Goal: Task Accomplishment & Management: Complete application form

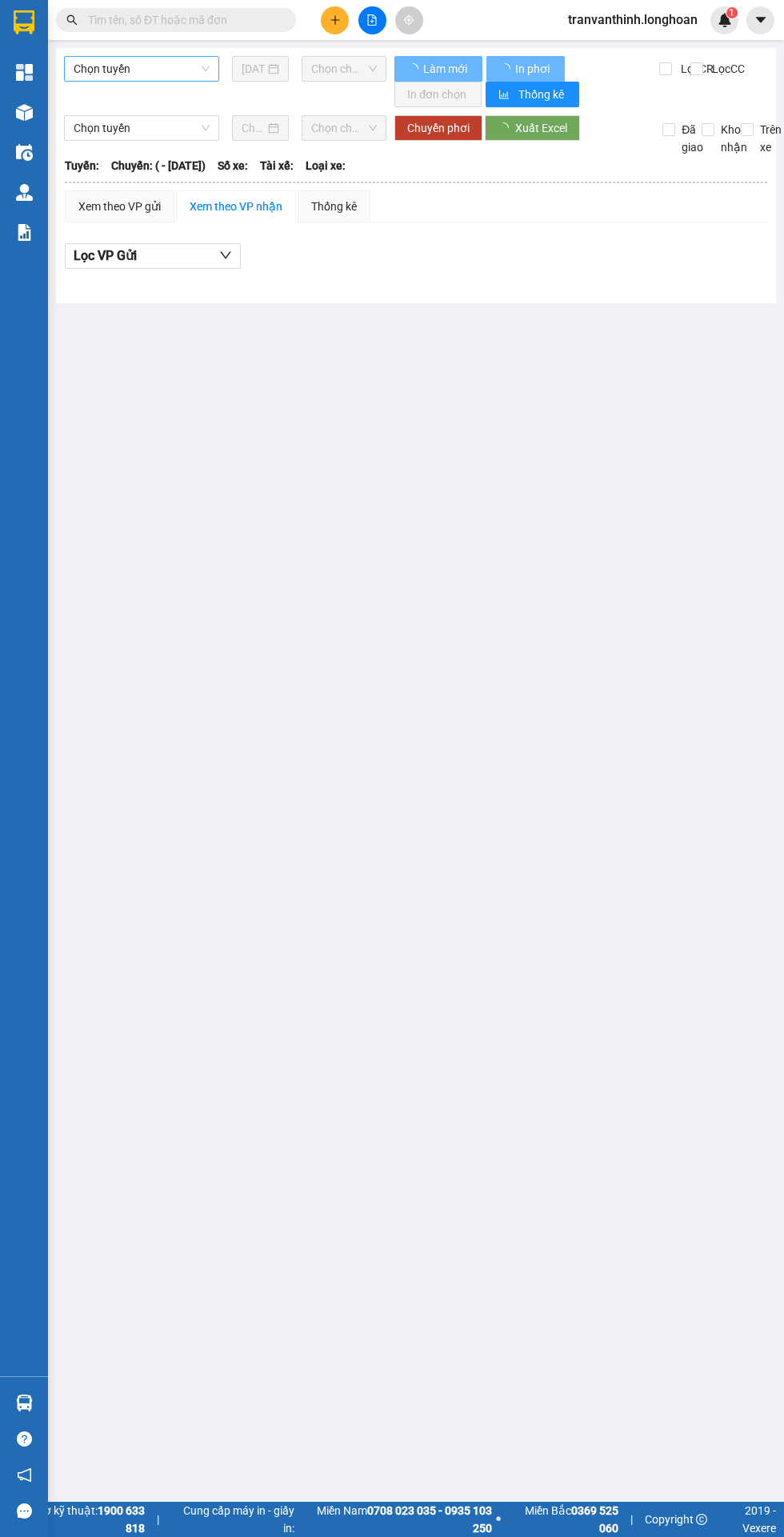
click at [133, 66] on span "Chọn tuyến" at bounding box center [141, 69] width 136 height 24
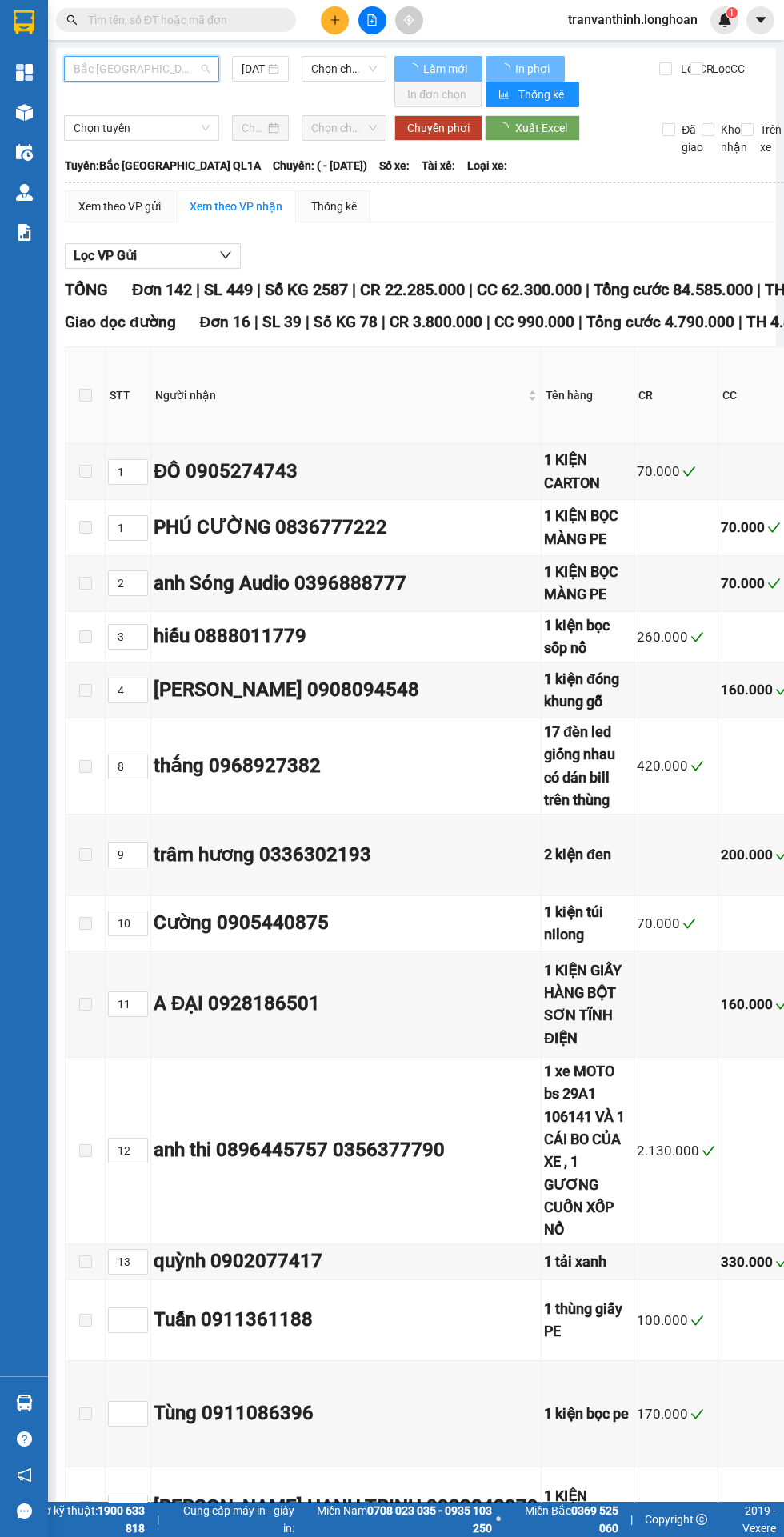
type input "N"
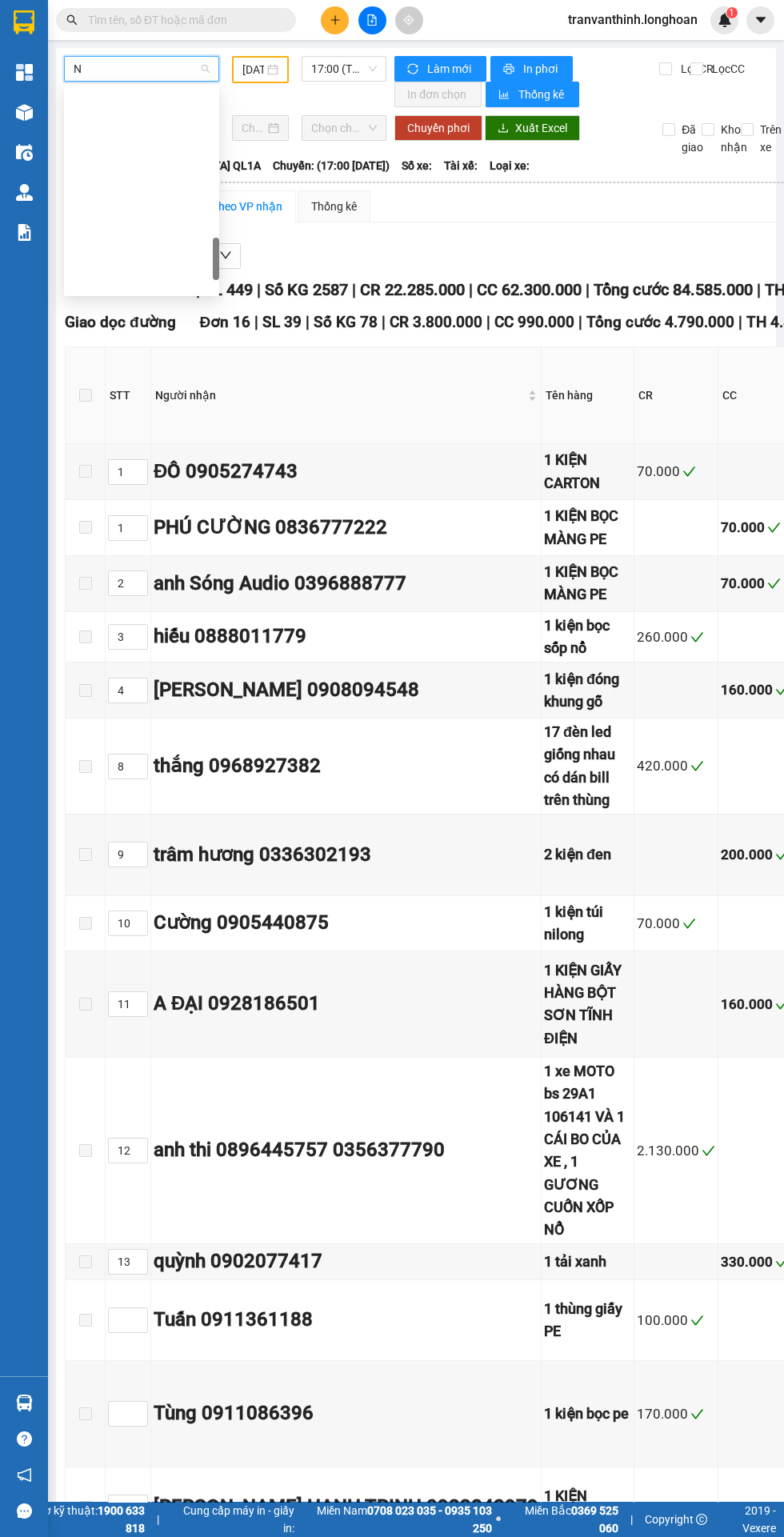
type input "[DATE]"
type input "Nam"
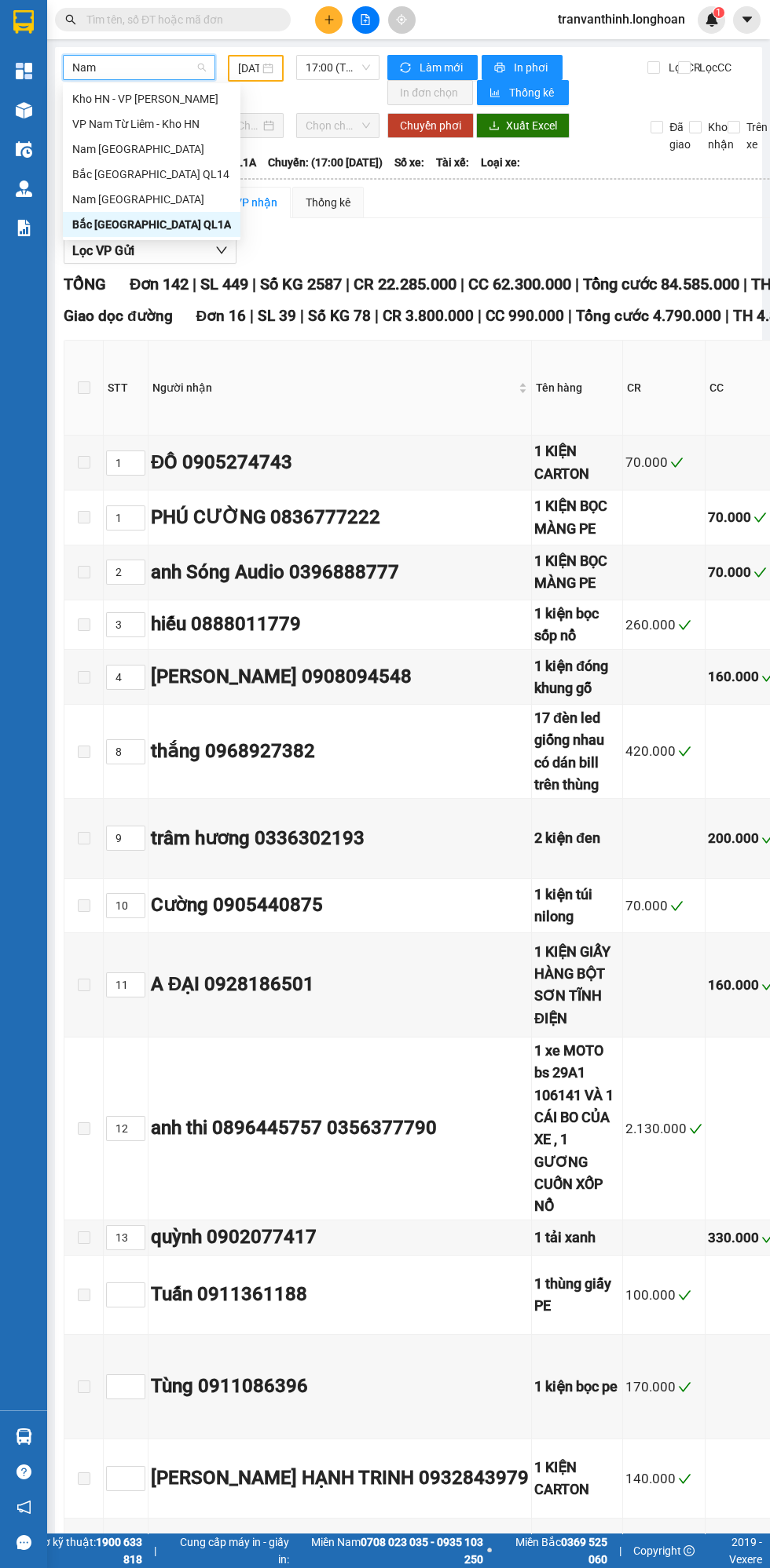
click at [131, 199] on div "Nam [GEOGRAPHIC_DATA]" at bounding box center [151, 199] width 158 height 17
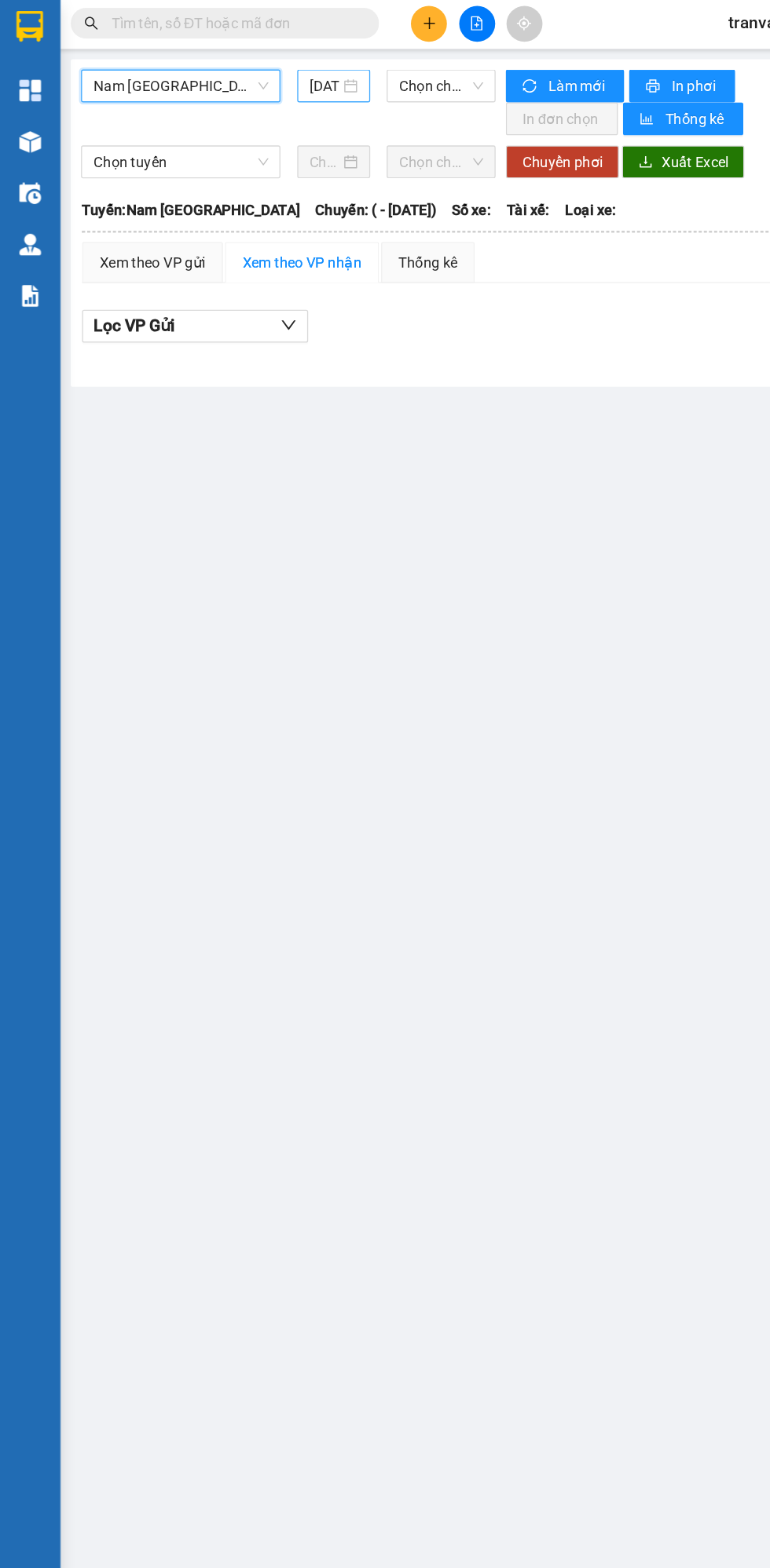
click at [253, 63] on input "[DATE]" at bounding box center [248, 68] width 23 height 17
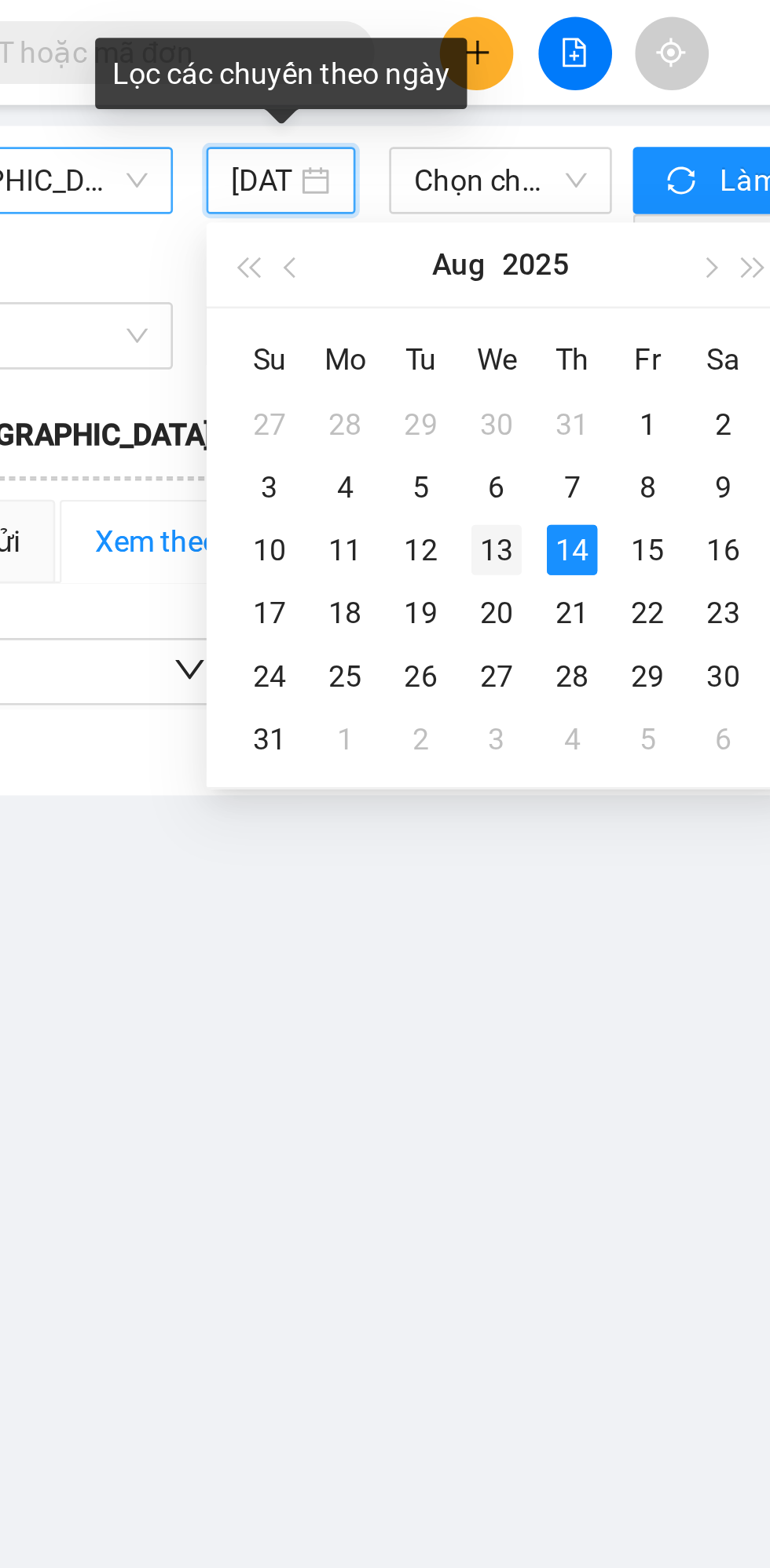
click at [334, 204] on div "13" at bounding box center [336, 206] width 19 height 19
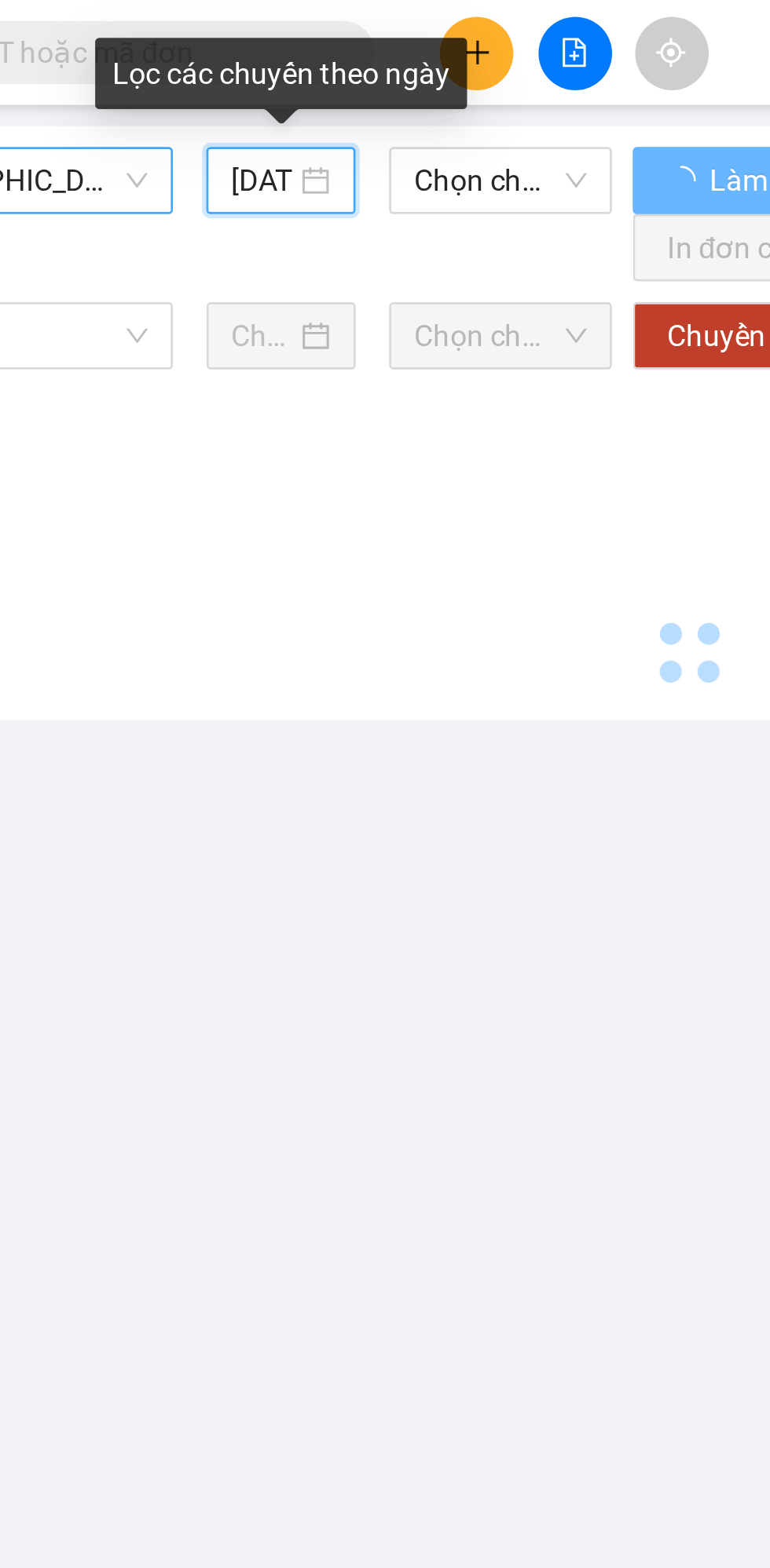
type input "[DATE]"
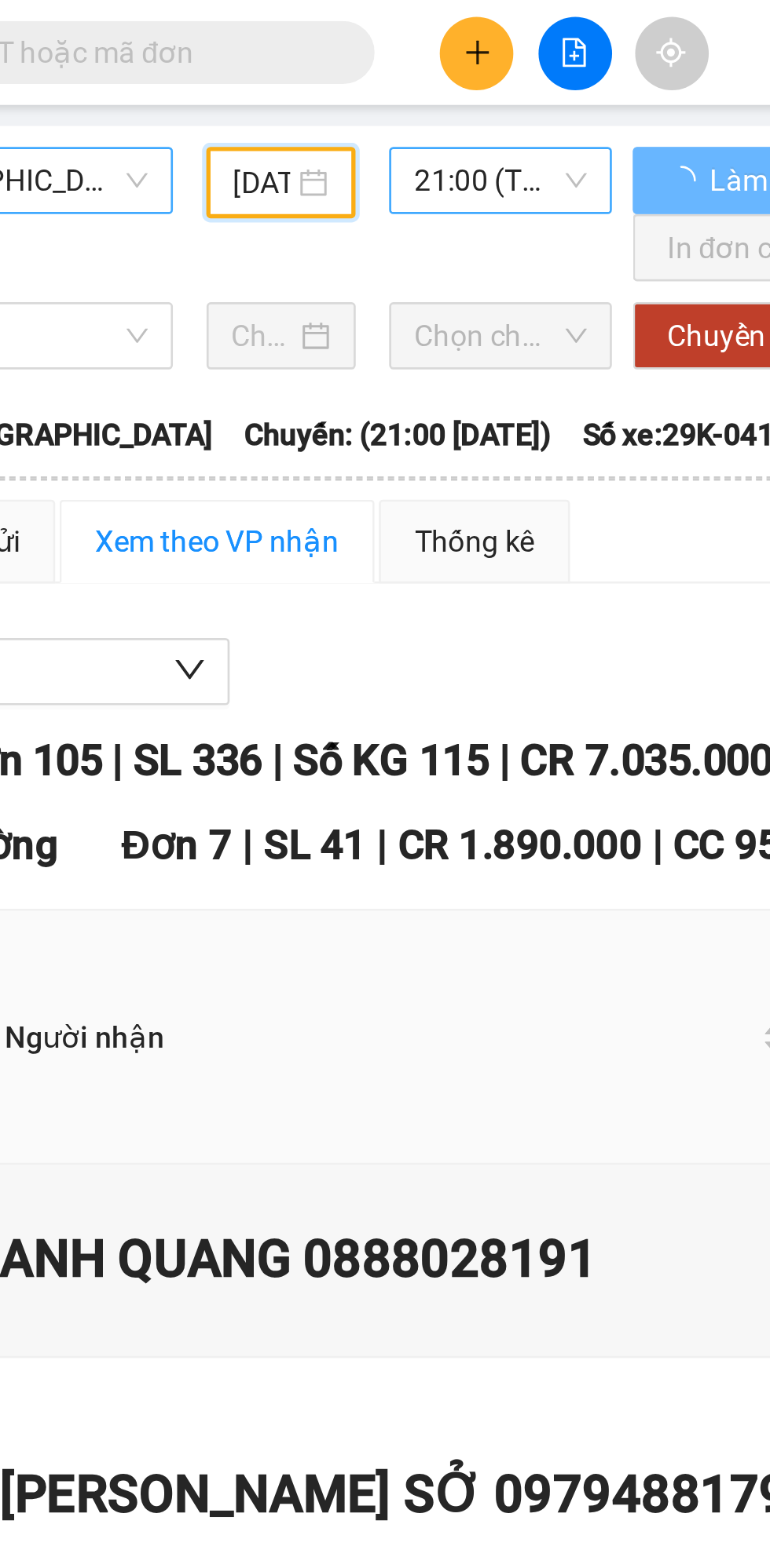
click at [335, 64] on span "21:00 (TC) - 29K-041.05" at bounding box center [338, 68] width 64 height 24
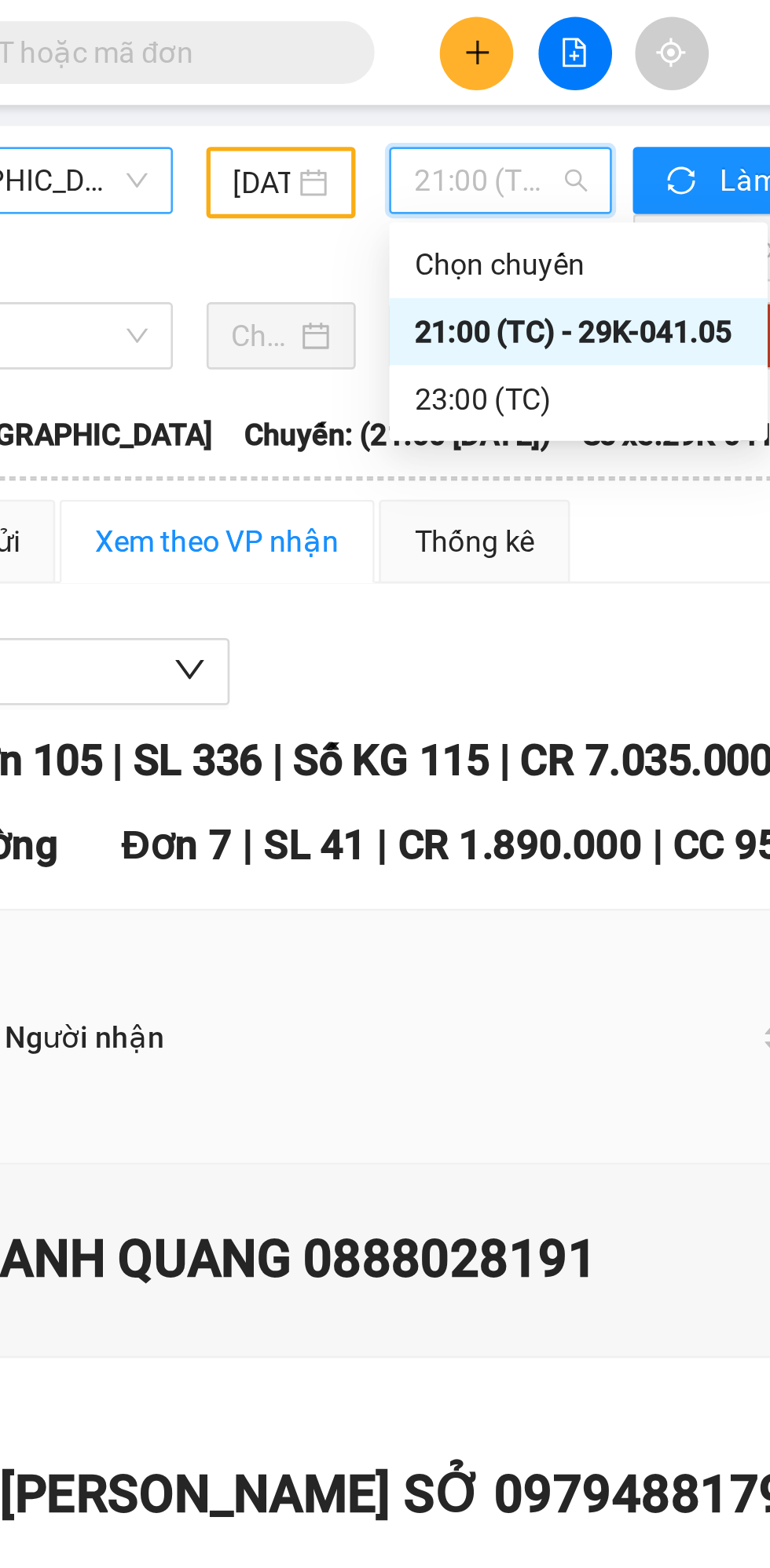
click at [343, 152] on div "23:00 (TC)" at bounding box center [367, 149] width 123 height 17
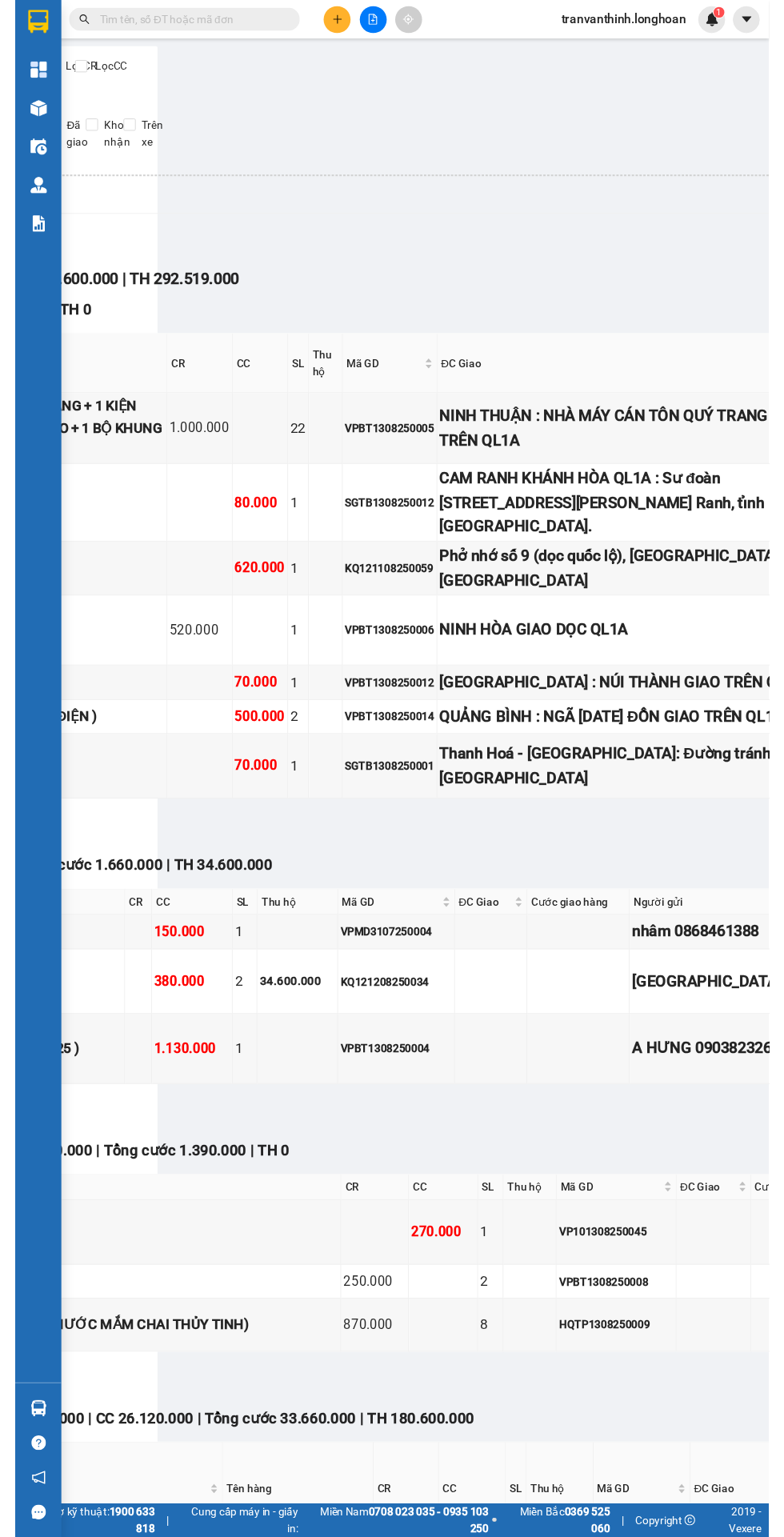
scroll to position [0, 640]
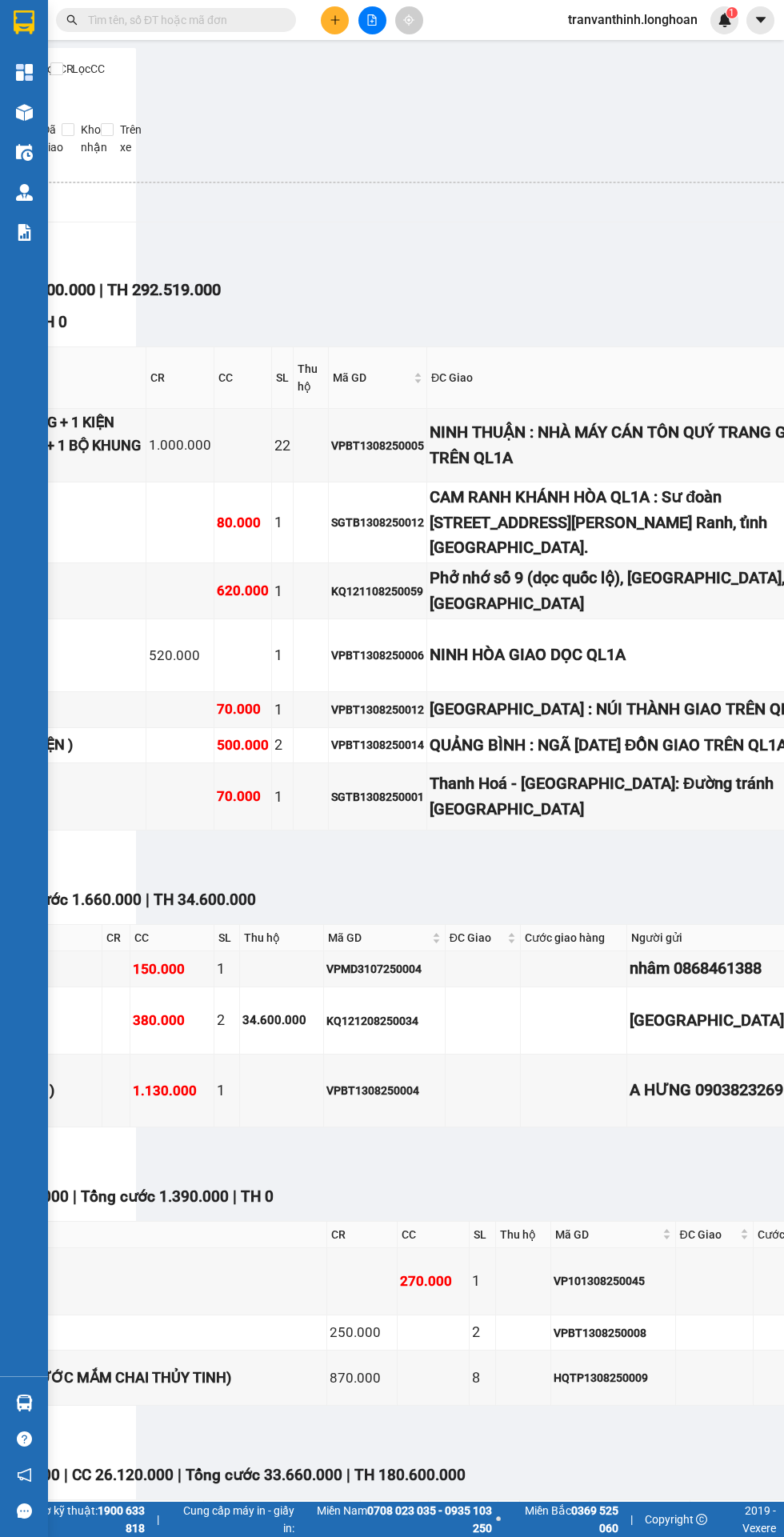
click at [177, 19] on input "text" at bounding box center [182, 20] width 189 height 17
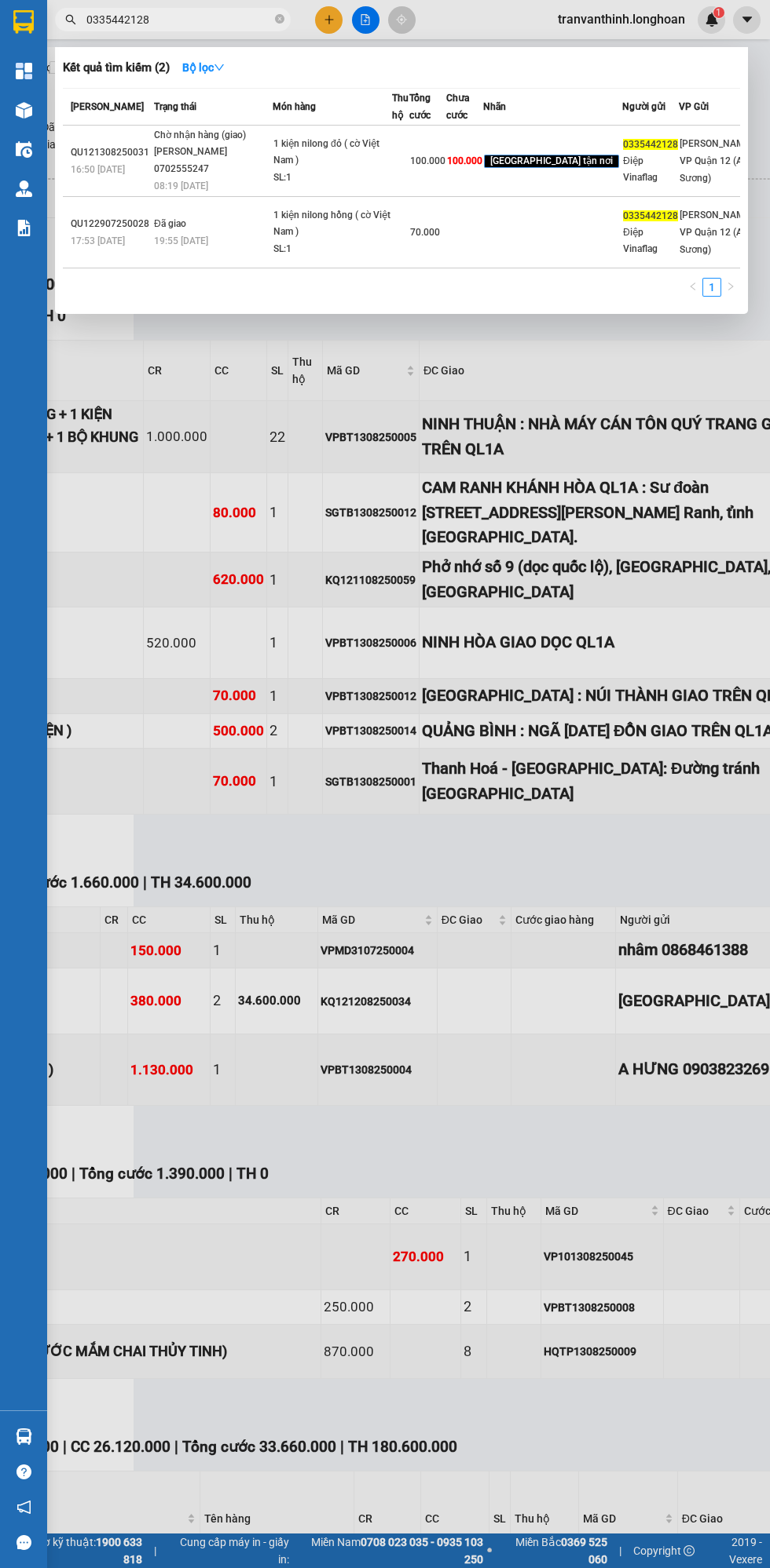
type input "0335442128"
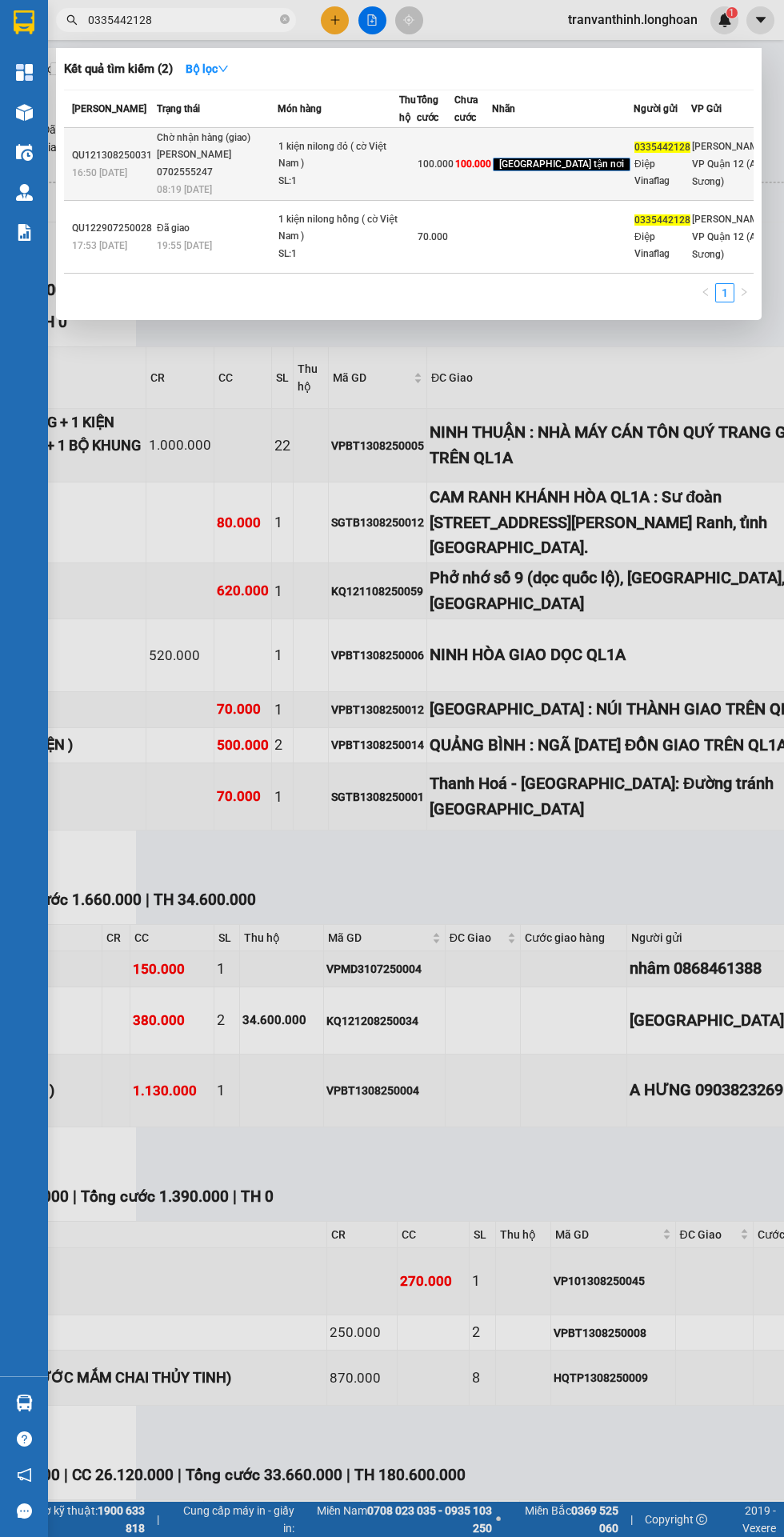
click at [248, 181] on div "[PERSON_NAME] 0702555247" at bounding box center [216, 164] width 120 height 35
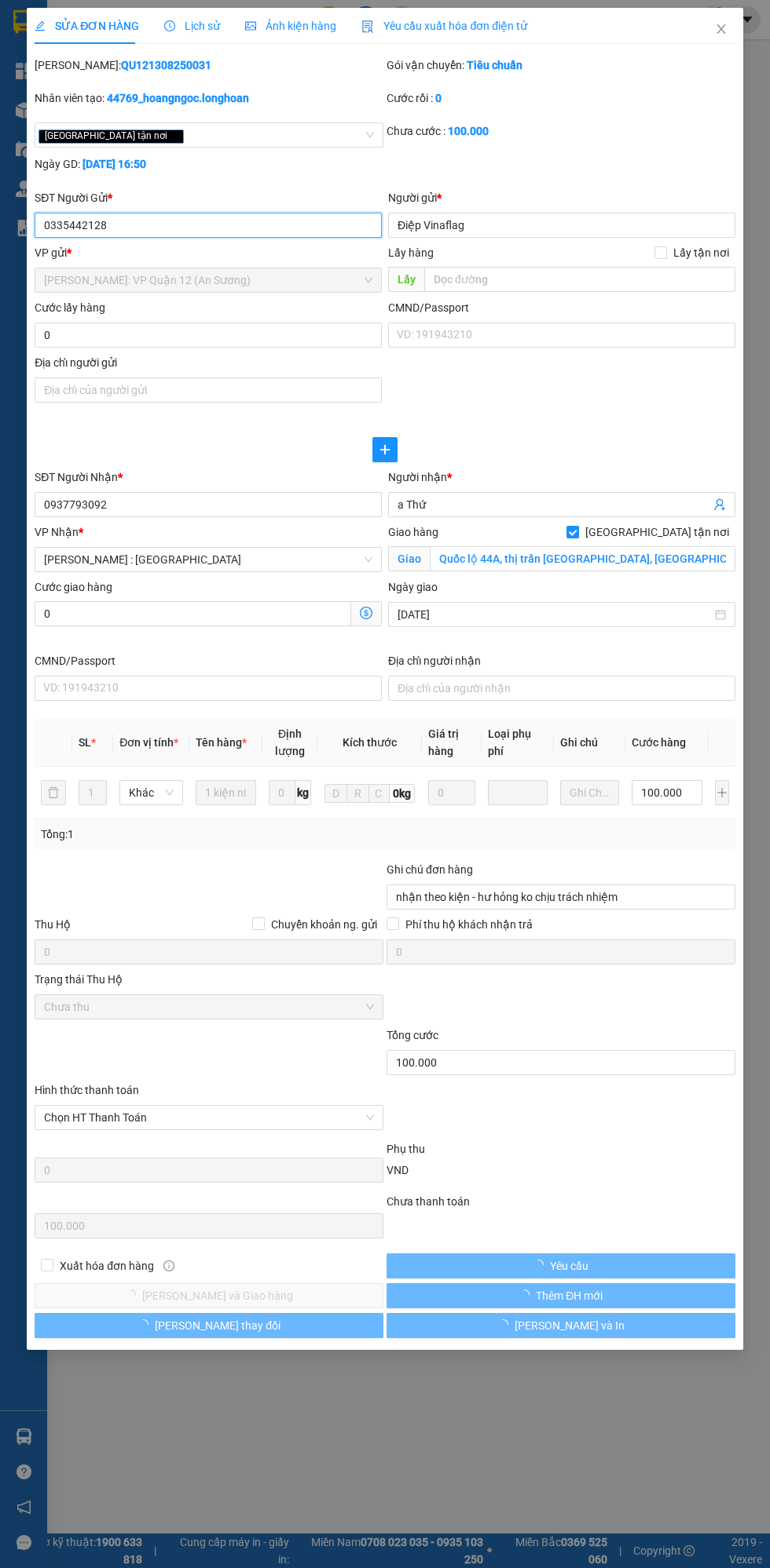
type input "0335442128"
type input "Điệp Vinaflag"
type input "0937793092"
type input "a Thứ"
checkbox input "true"
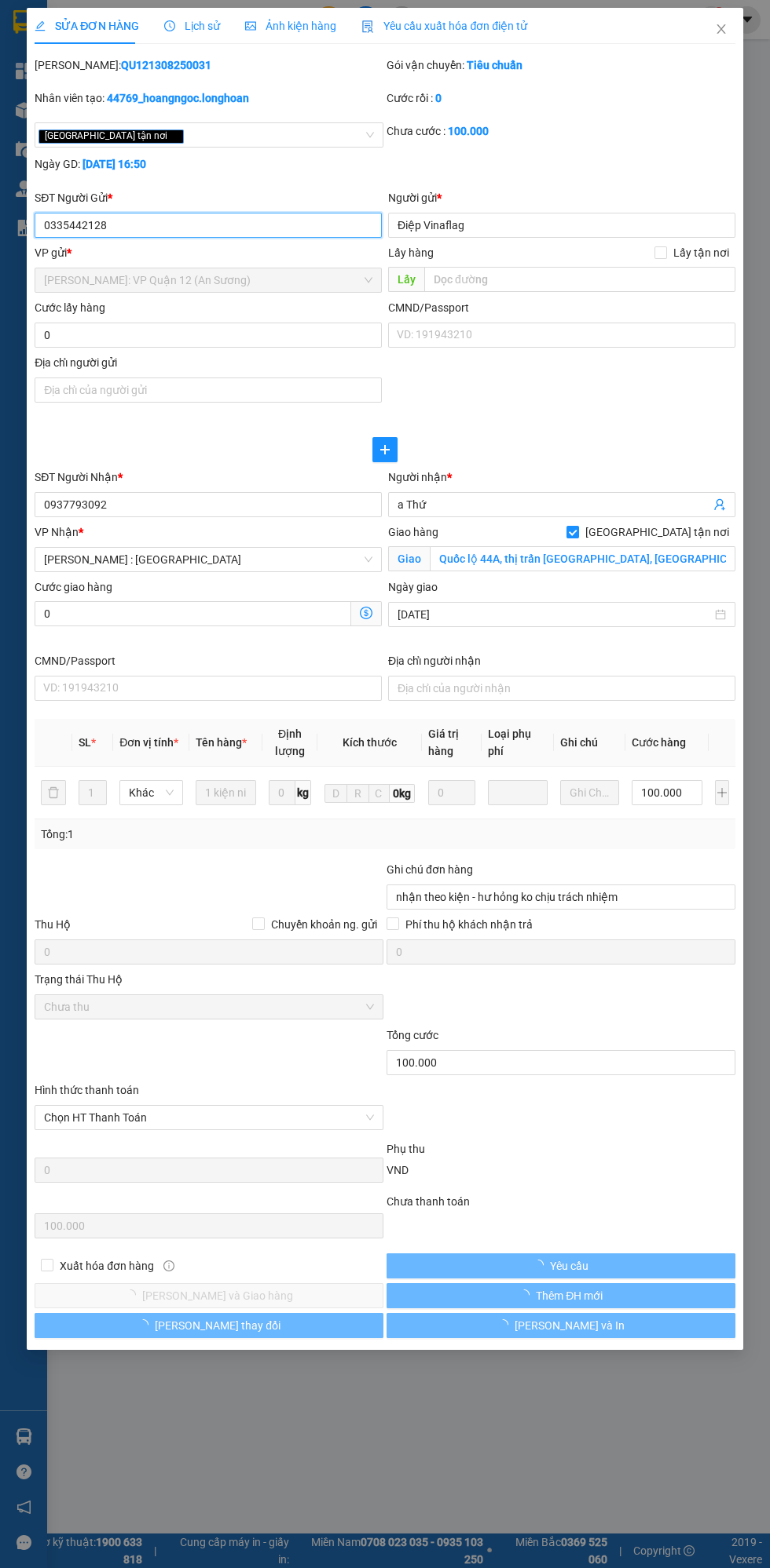
type input "Quốc lộ 44A, thị trấn [GEOGRAPHIC_DATA], [GEOGRAPHIC_DATA], [GEOGRAPHIC_DATA]"
type input "nhận theo kiện - hư hỏng ko chịu trách nhiệm"
type input "100.000"
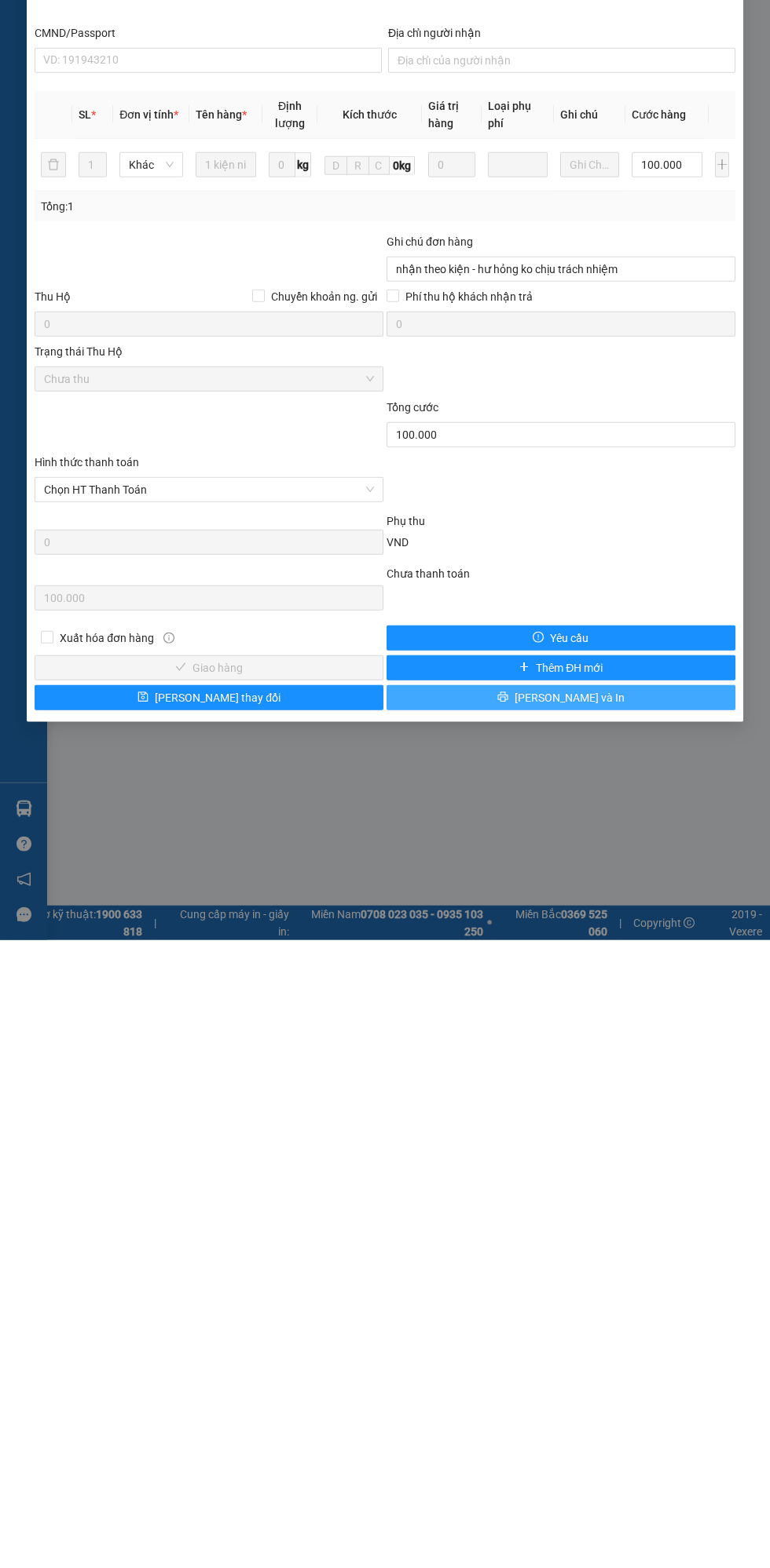
click at [606, 1328] on button "[PERSON_NAME] và In" at bounding box center [561, 1326] width 349 height 25
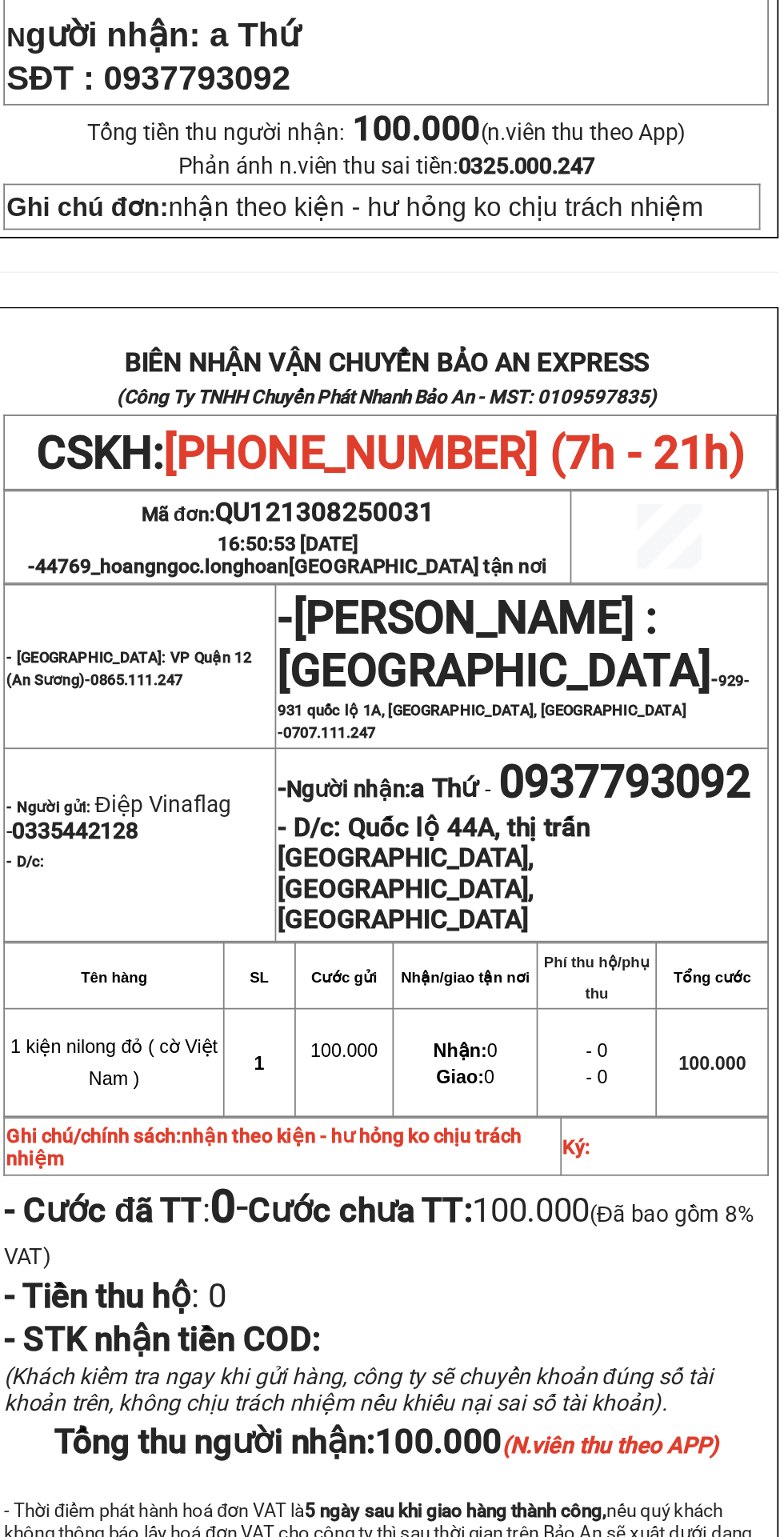
click at [313, 1294] on p "- Cước đã TT : 0 - Cước chưa TT: 100.000 (Đã bao gồm 8% VAT)" at bounding box center [415, 1320] width 437 height 53
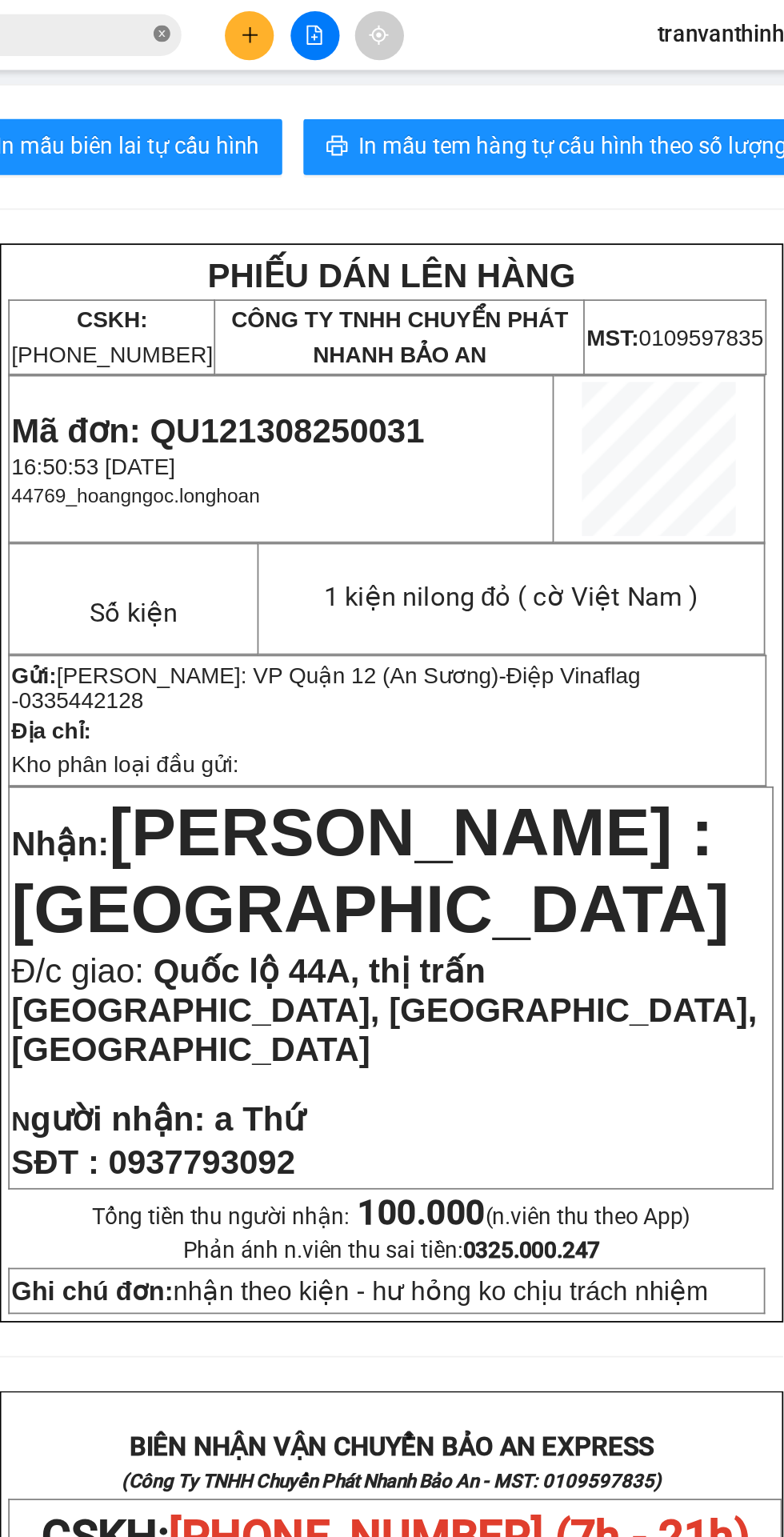
click at [285, 19] on icon "close-circle" at bounding box center [284, 19] width 9 height 9
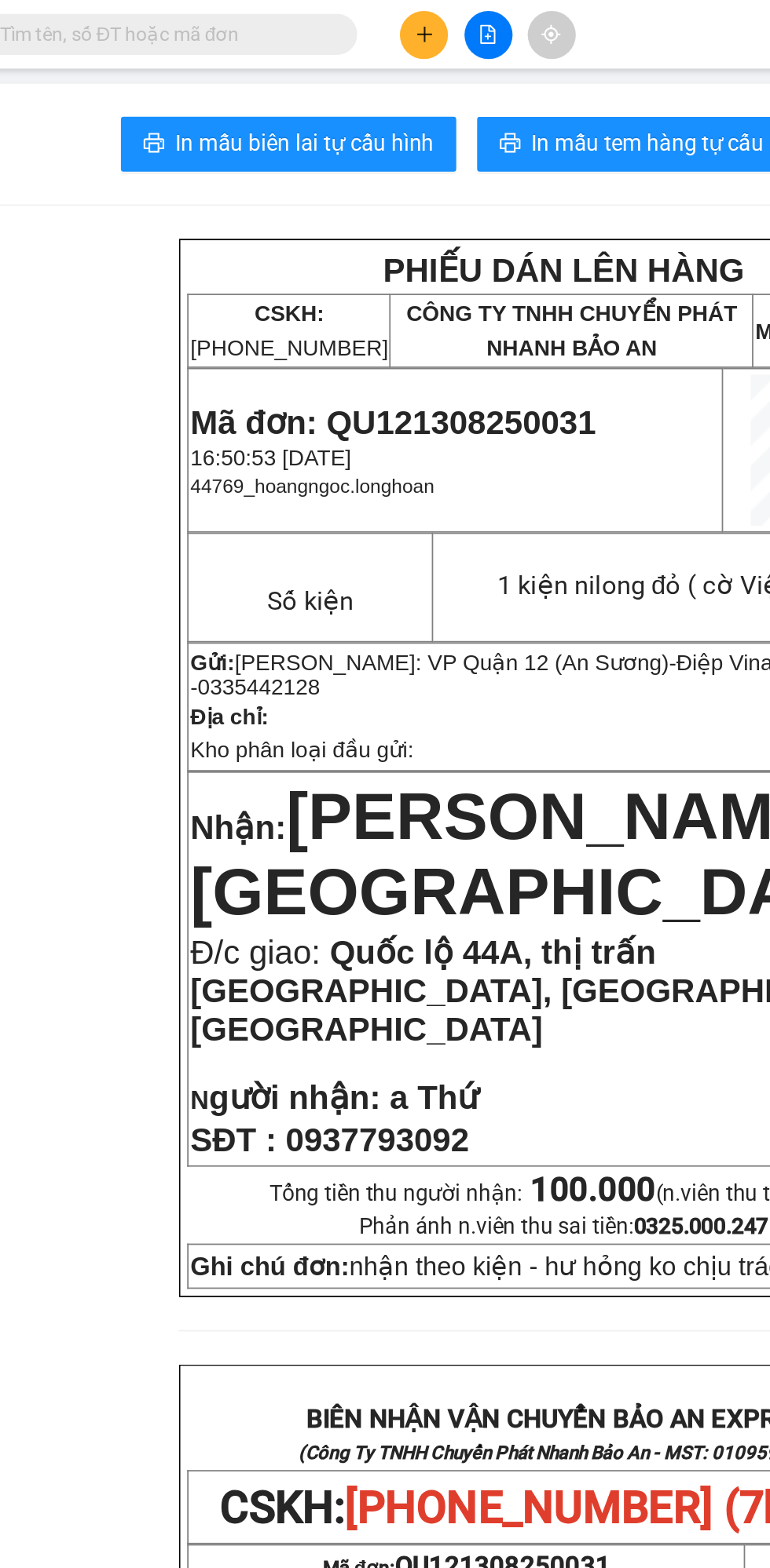
click at [146, 15] on input "text" at bounding box center [179, 19] width 186 height 17
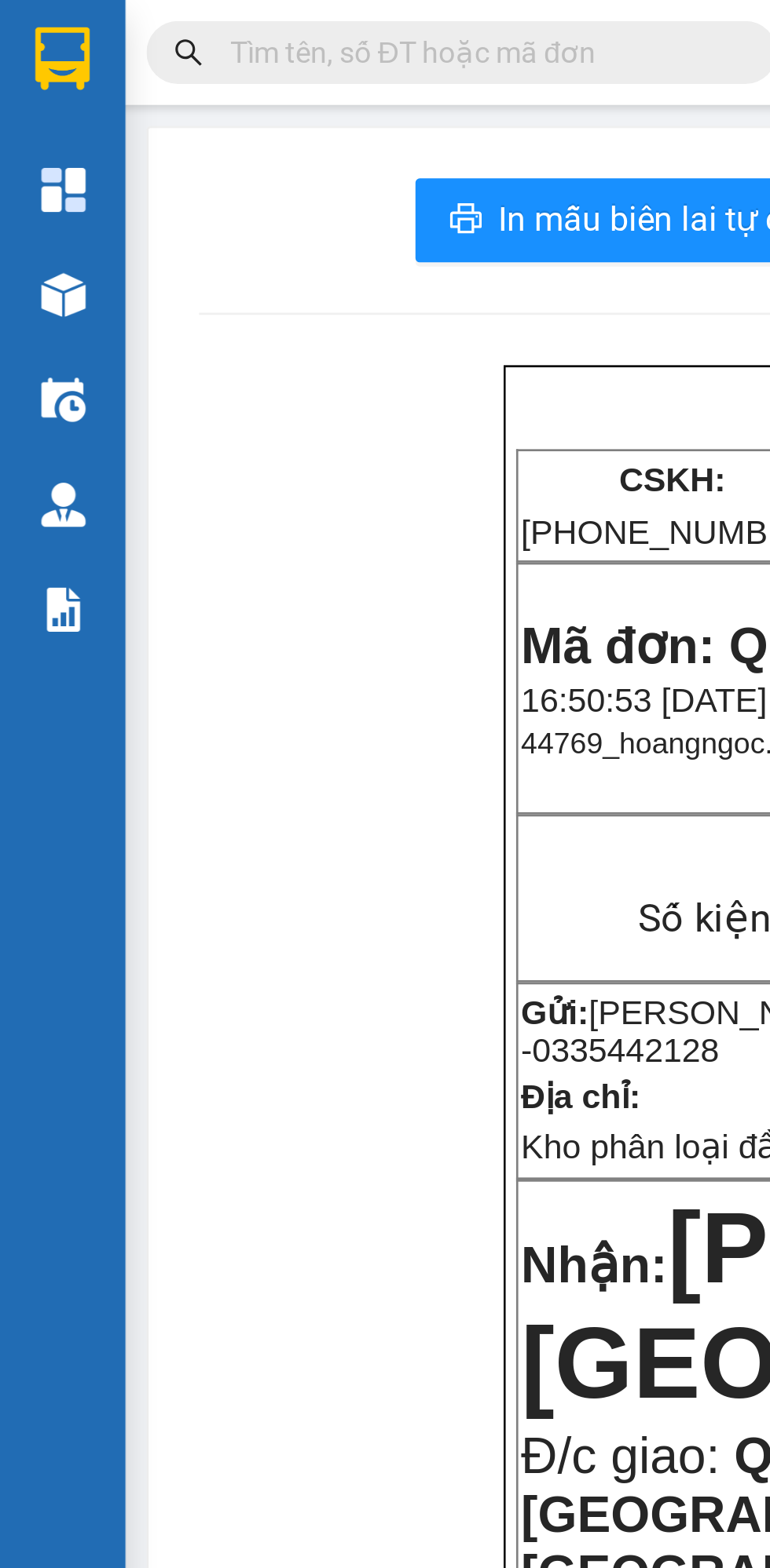
type input "0"
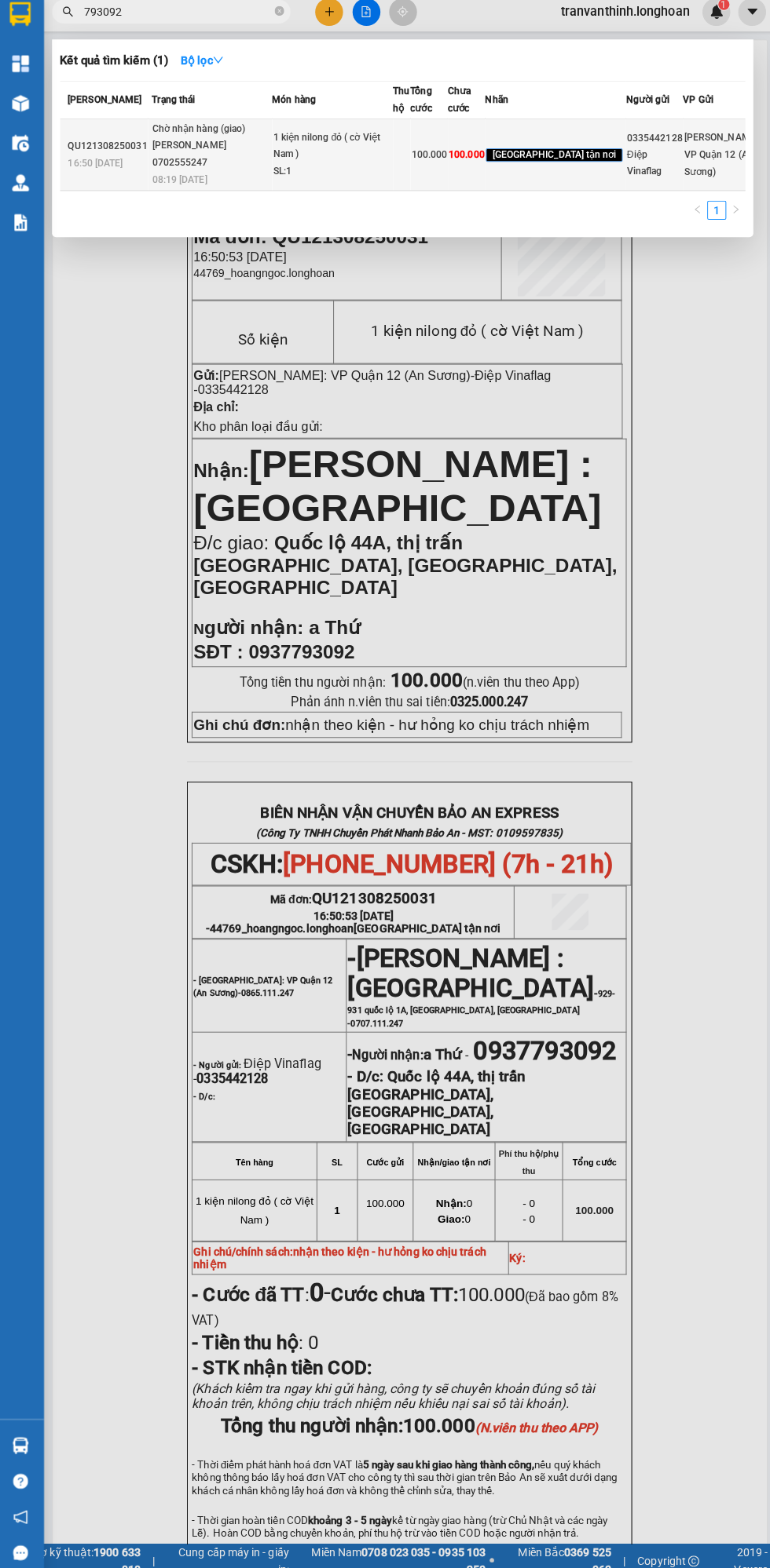
type input "793092"
click at [379, 197] on td "1 kiện nilong đỏ ( cờ Việt Nam ) SL: 1" at bounding box center [332, 161] width 119 height 71
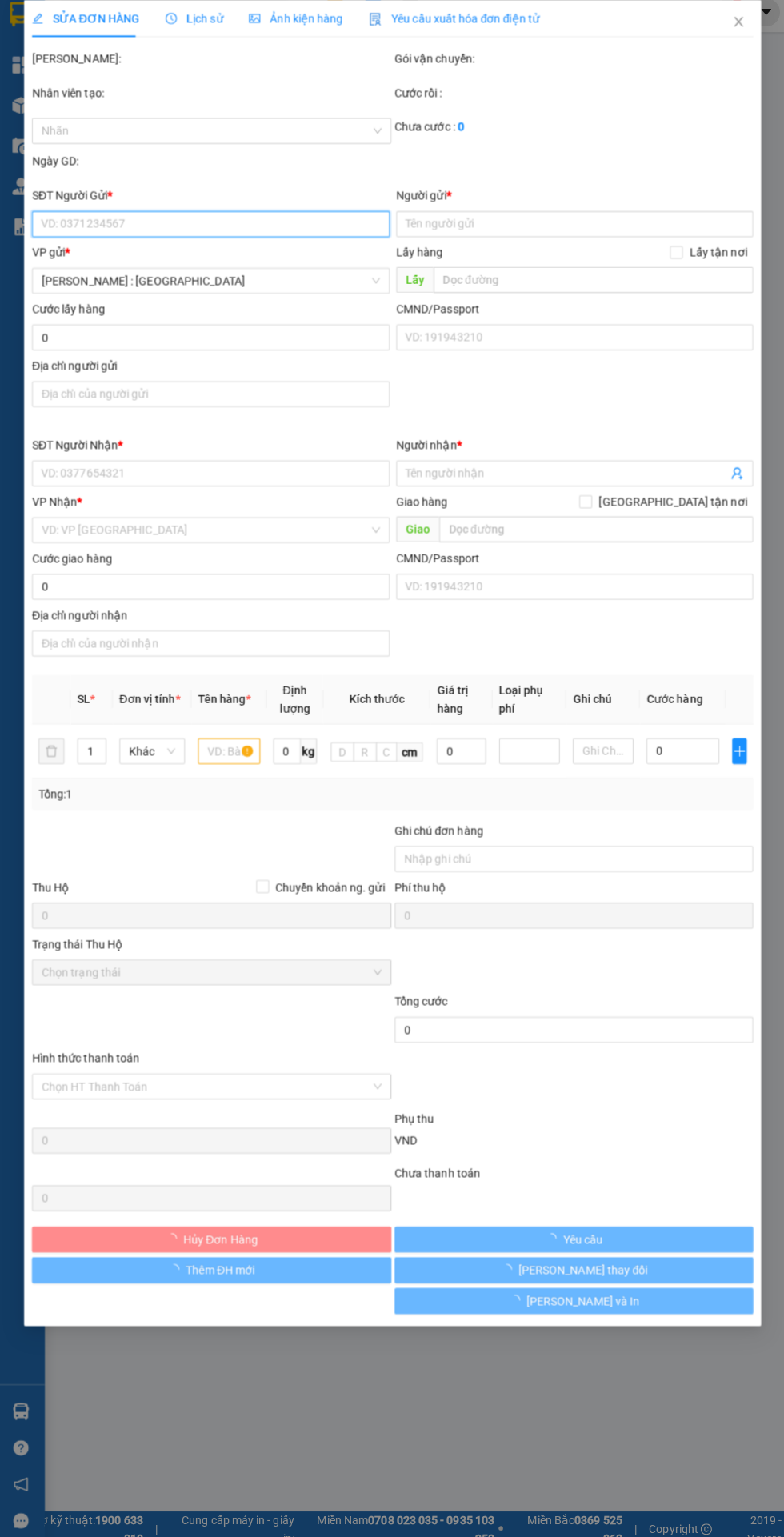
type input "0335442128"
type input "Điệp Vinaflag"
type input "0937793092"
type input "a Thứ"
checkbox input "true"
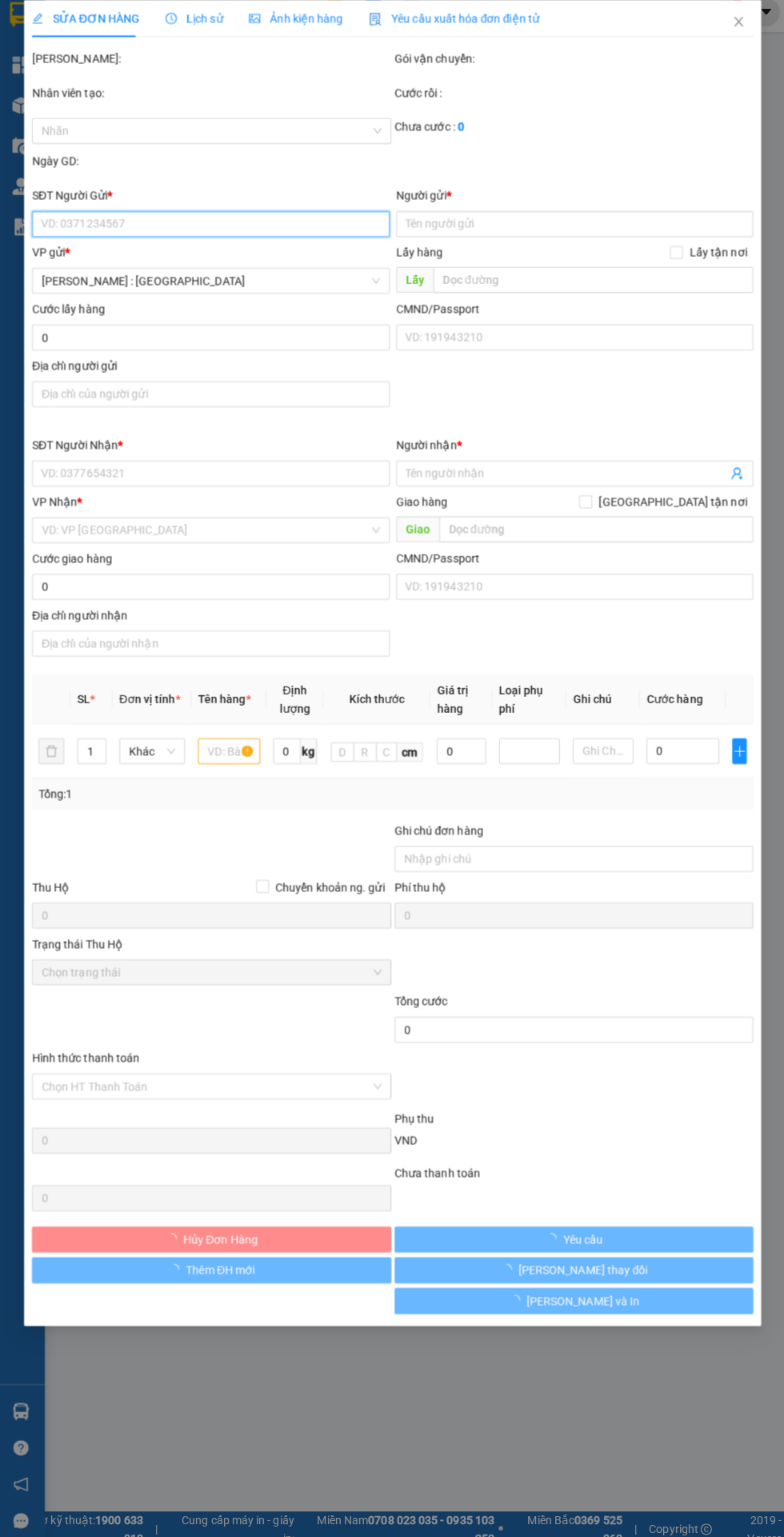
type input "Quốc lộ 44A, thị trấn [GEOGRAPHIC_DATA], [GEOGRAPHIC_DATA], [GEOGRAPHIC_DATA]"
type input "nhận theo kiện - hư hỏng ko chịu trách nhiệm"
type input "100.000"
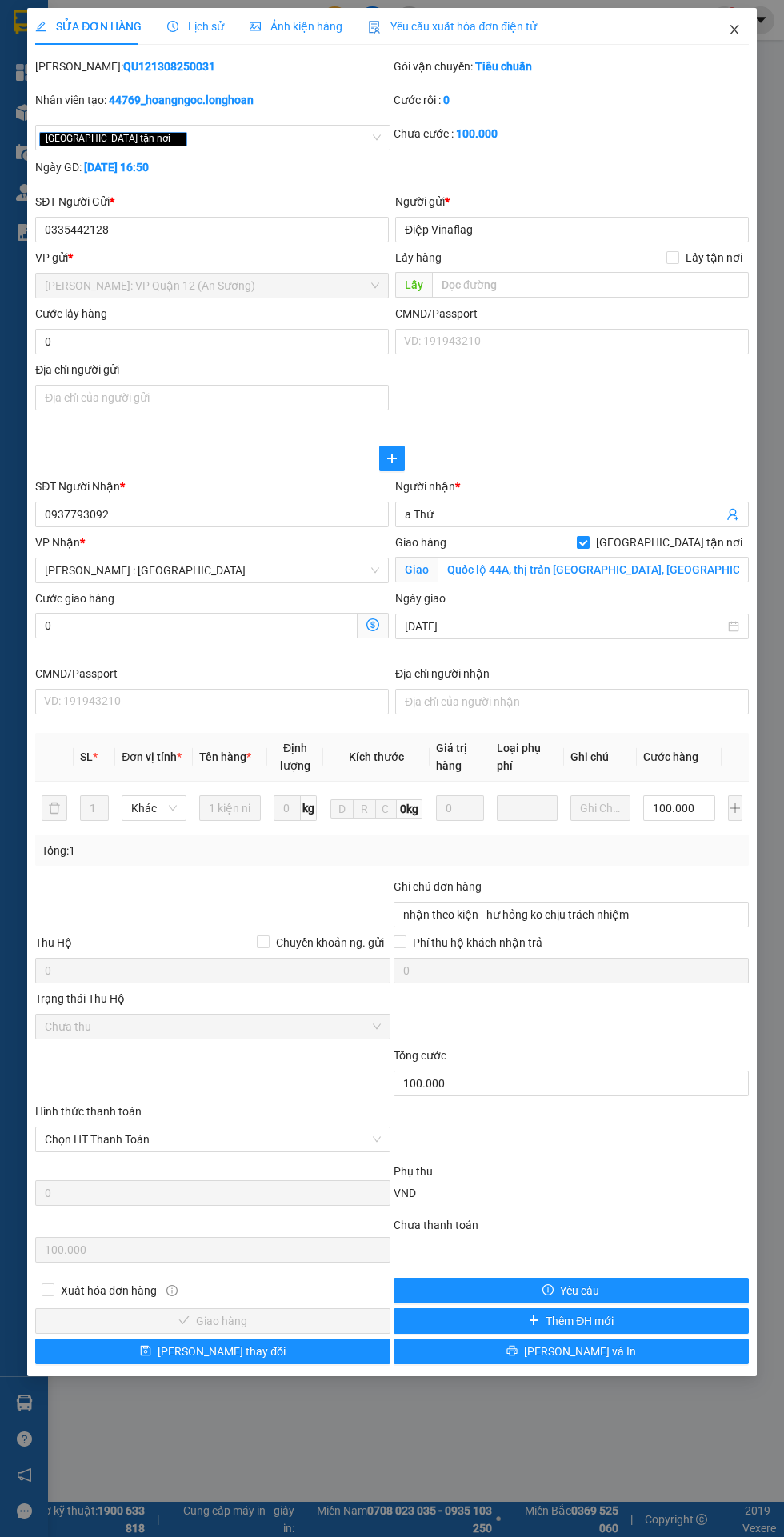
click at [733, 29] on icon "close" at bounding box center [734, 29] width 9 height 9
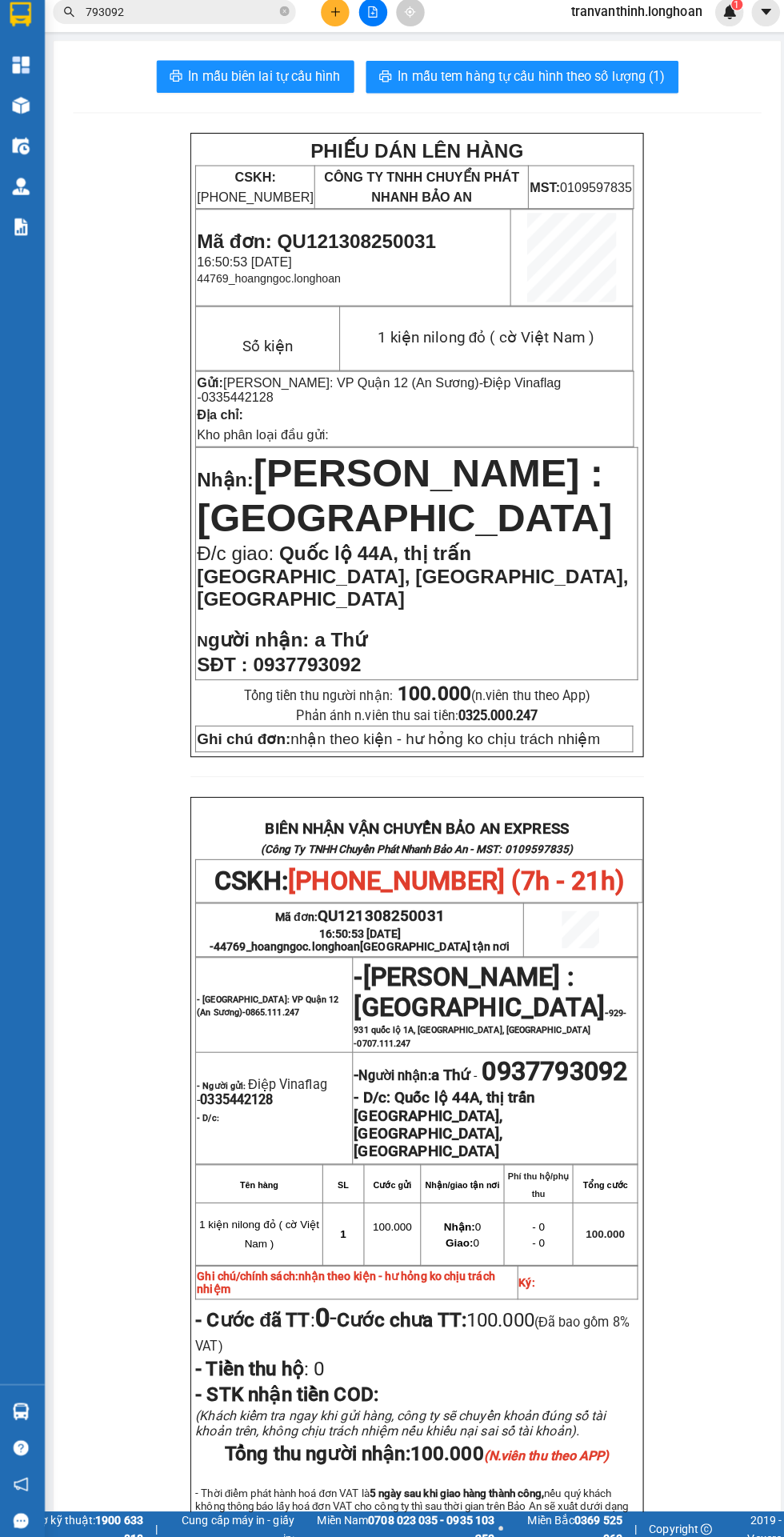
click at [187, 15] on input "793092" at bounding box center [182, 20] width 189 height 17
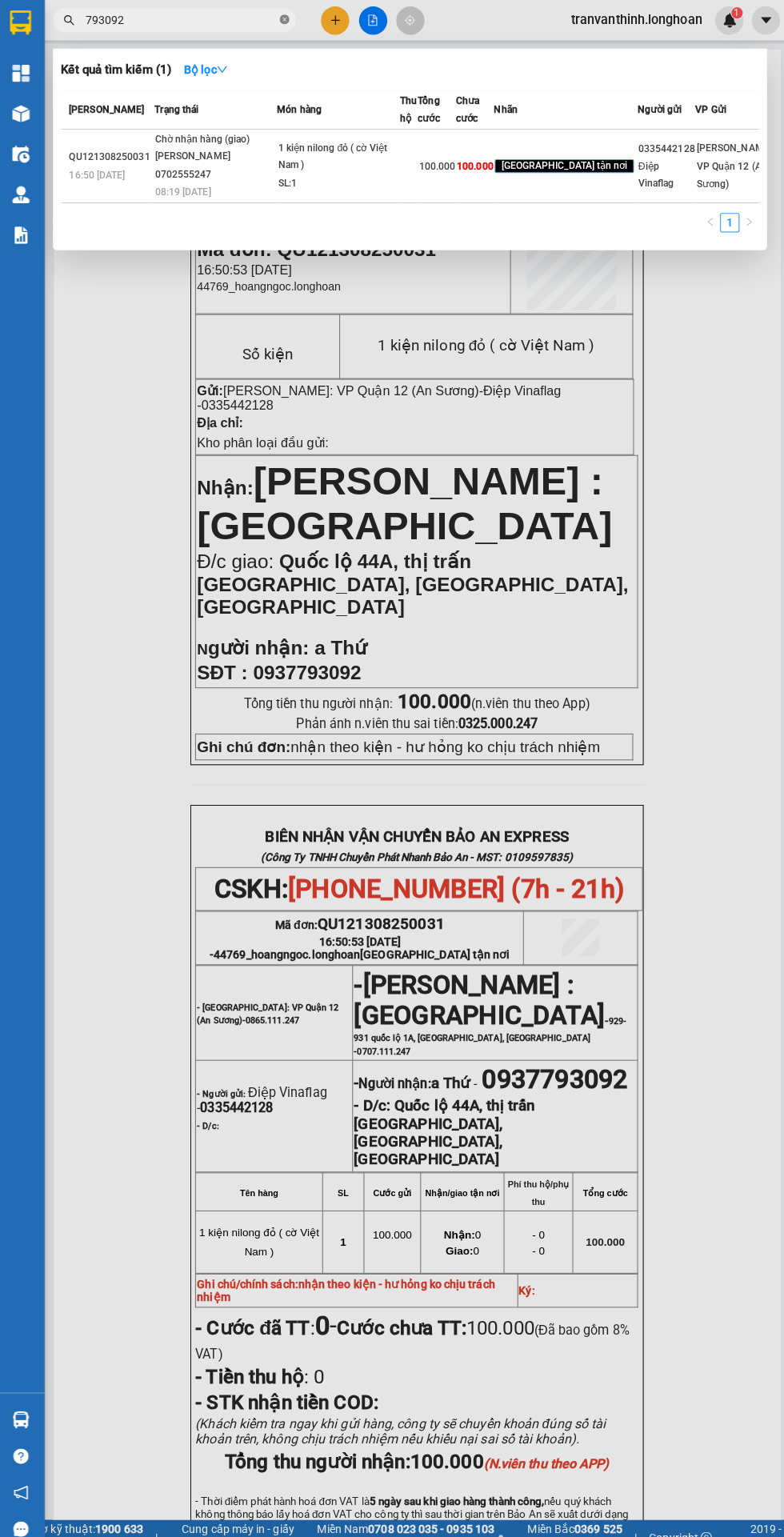
click at [285, 19] on icon "close-circle" at bounding box center [284, 19] width 9 height 9
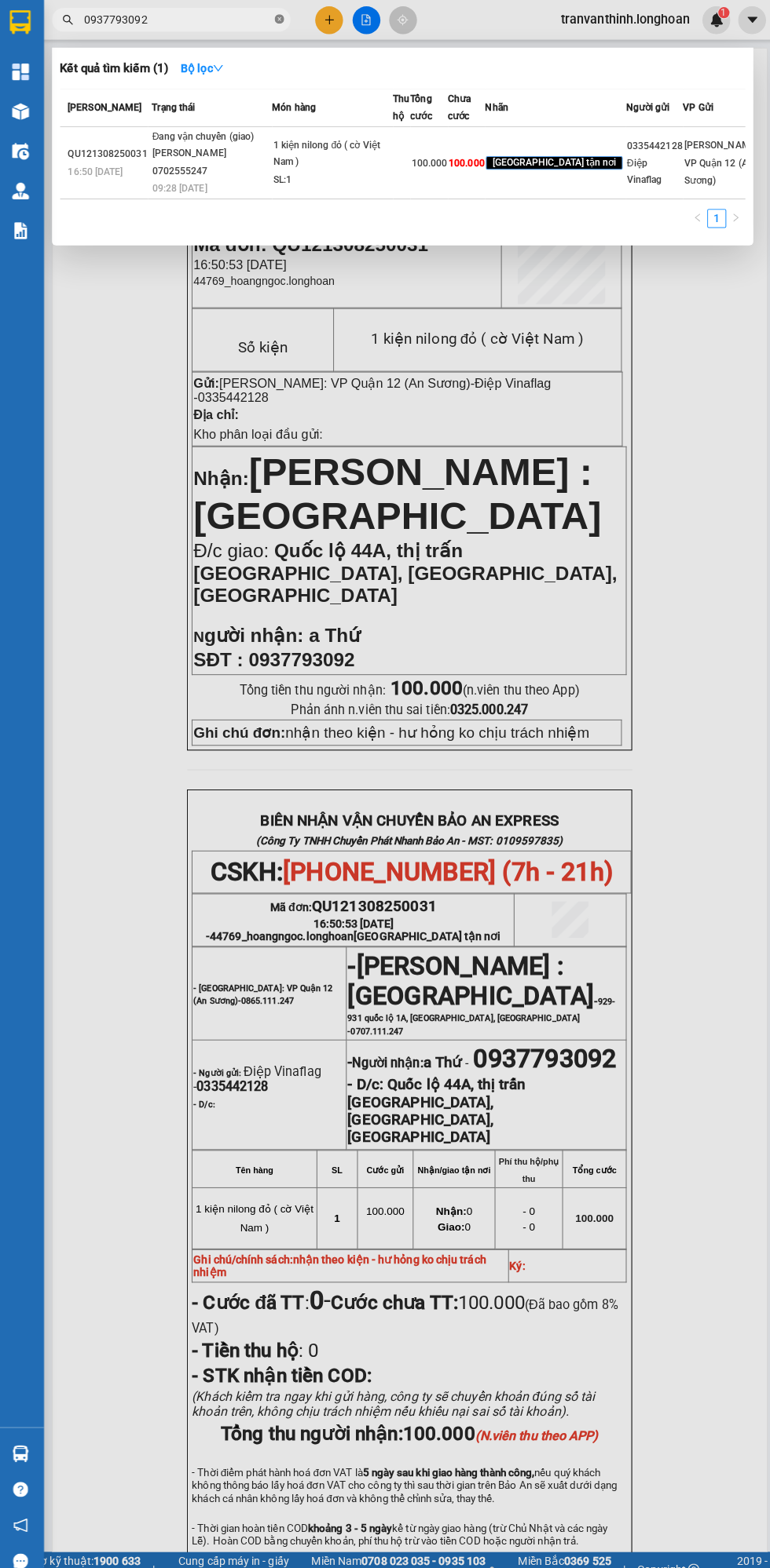
type input "0937793092"
